Goal: Obtain resource: Download file/media

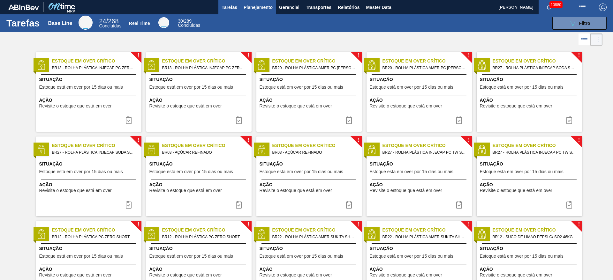
click at [267, 4] on span "Planejamento" at bounding box center [258, 8] width 29 height 8
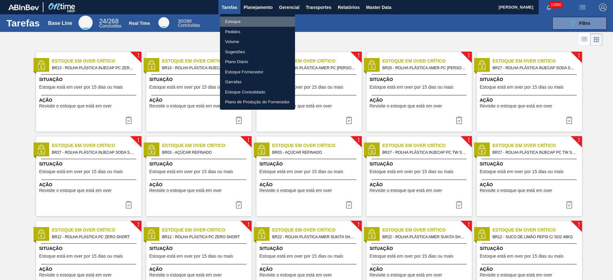
click at [266, 21] on li "Estoque" at bounding box center [257, 22] width 75 height 10
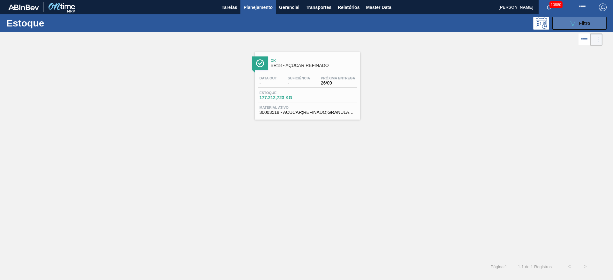
click at [408, 25] on div "089F7B8B-B2A5-4AFE-B5C0-19BA573D28AC Filtro" at bounding box center [579, 23] width 21 height 8
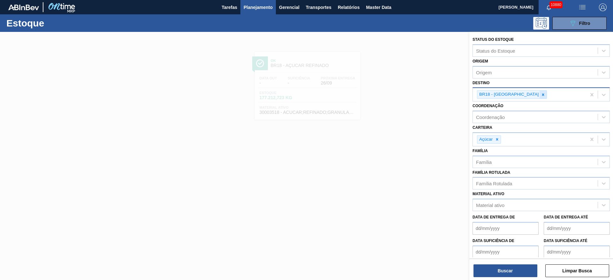
click at [408, 96] on div at bounding box center [542, 95] width 7 height 8
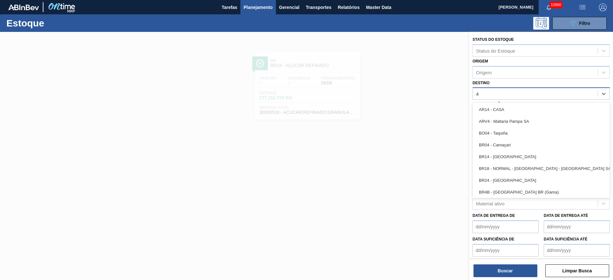
type input "4"
click at [408, 144] on div "BR04 - Camaçari" at bounding box center [540, 145] width 137 height 12
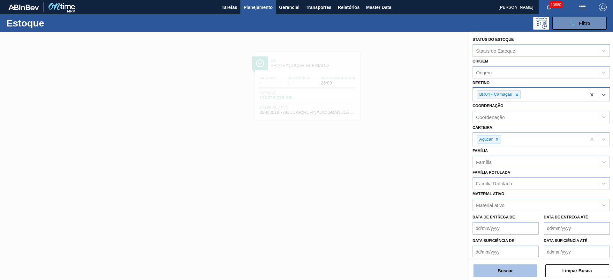
click at [408, 186] on button "Buscar" at bounding box center [505, 271] width 64 height 13
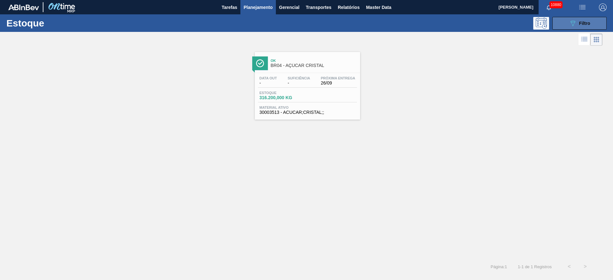
click at [408, 20] on button "089F7B8B-B2A5-4AFE-B5C0-19BA573D28AC Filtro" at bounding box center [579, 23] width 54 height 13
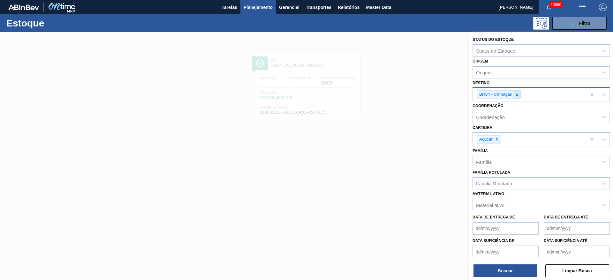
click at [408, 93] on icon at bounding box center [517, 95] width 4 height 4
type input "22"
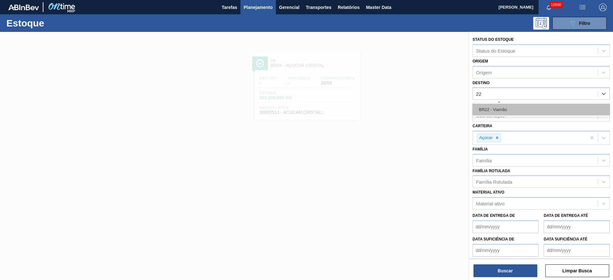
click at [408, 104] on div "BR22 - Viamão" at bounding box center [540, 110] width 137 height 12
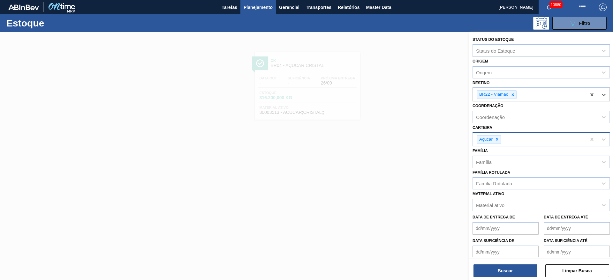
click at [408, 139] on div "Açúcar" at bounding box center [529, 139] width 113 height 13
click at [408, 138] on div at bounding box center [496, 140] width 7 height 8
click at [408, 138] on div "Carteira" at bounding box center [535, 138] width 125 height 9
click at [408, 164] on div "Kit Pepsico" at bounding box center [540, 167] width 137 height 12
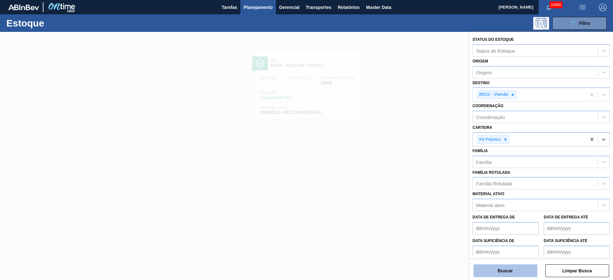
click at [408, 186] on button "Buscar" at bounding box center [505, 271] width 64 height 13
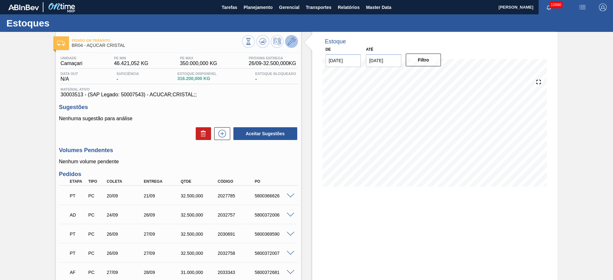
click at [292, 46] on button at bounding box center [291, 41] width 13 height 13
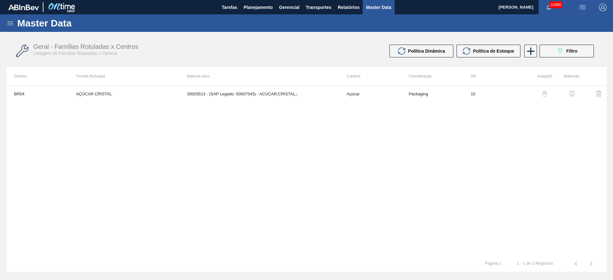
click at [572, 101] on button "button" at bounding box center [571, 93] width 15 height 15
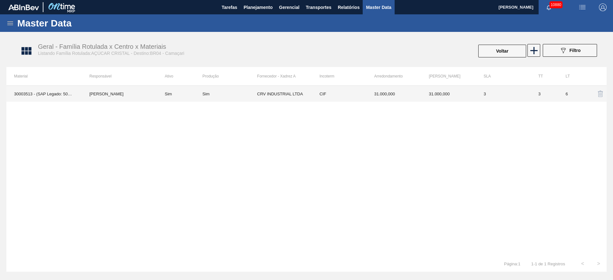
click at [363, 87] on td "CIF" at bounding box center [339, 94] width 55 height 16
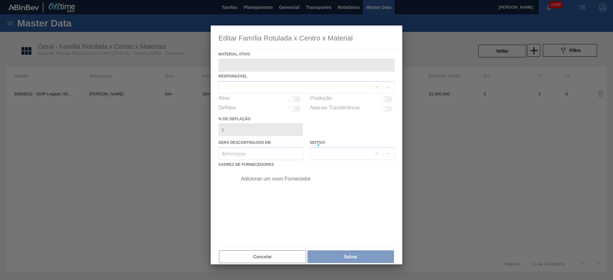
type ativo "30003513 - (SAP Legado: 50007543) - ACUCAR;CRISTAL;;"
checkbox input "true"
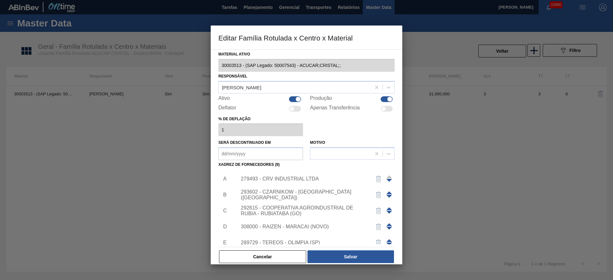
click at [296, 178] on div "279493 - CRV INDUSTRIAL LTDA" at bounding box center [303, 179] width 125 height 6
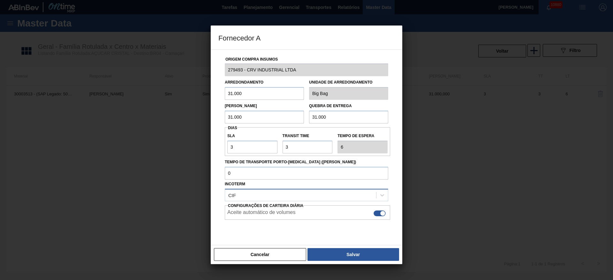
click at [294, 180] on div "Incoterm CIF" at bounding box center [306, 191] width 163 height 22
drag, startPoint x: 282, startPoint y: 256, endPoint x: 275, endPoint y: 249, distance: 10.8
click at [282, 258] on button "Cancelar" at bounding box center [260, 254] width 92 height 13
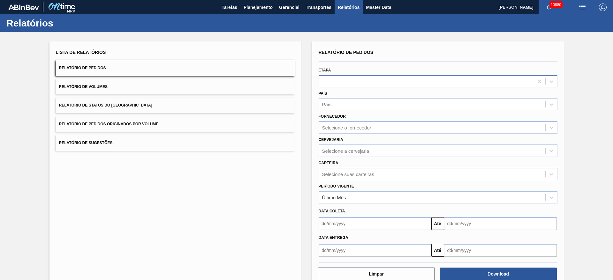
click at [374, 82] on div at bounding box center [426, 81] width 215 height 9
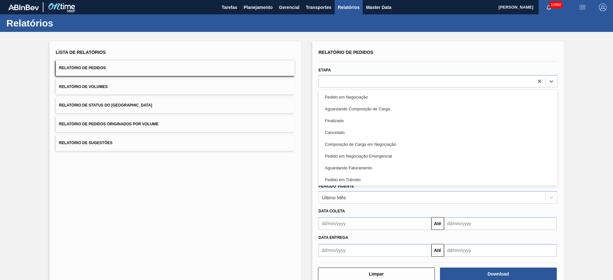
click at [383, 164] on div "Aguardando Faturamento" at bounding box center [438, 168] width 239 height 12
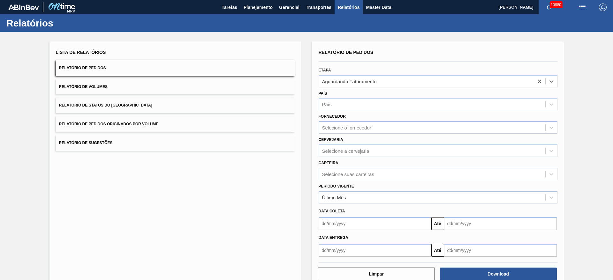
click at [377, 181] on div "Período Vigente Último Mês" at bounding box center [438, 191] width 244 height 23
click at [374, 173] on div "Selecione suas carteiras" at bounding box center [432, 173] width 226 height 9
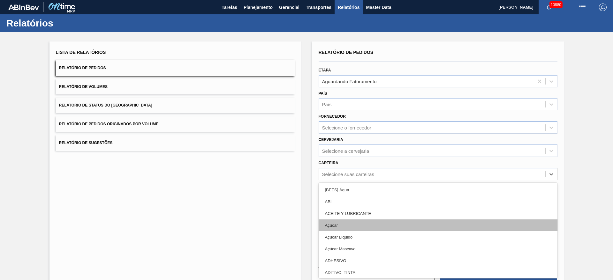
click at [365, 222] on div "Açúcar" at bounding box center [438, 226] width 239 height 12
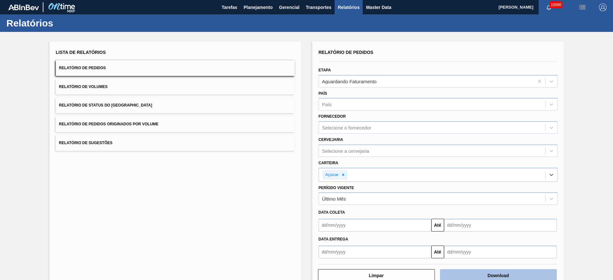
click at [497, 272] on button "Download" at bounding box center [498, 275] width 117 height 13
